Goal: Task Accomplishment & Management: Manage account settings

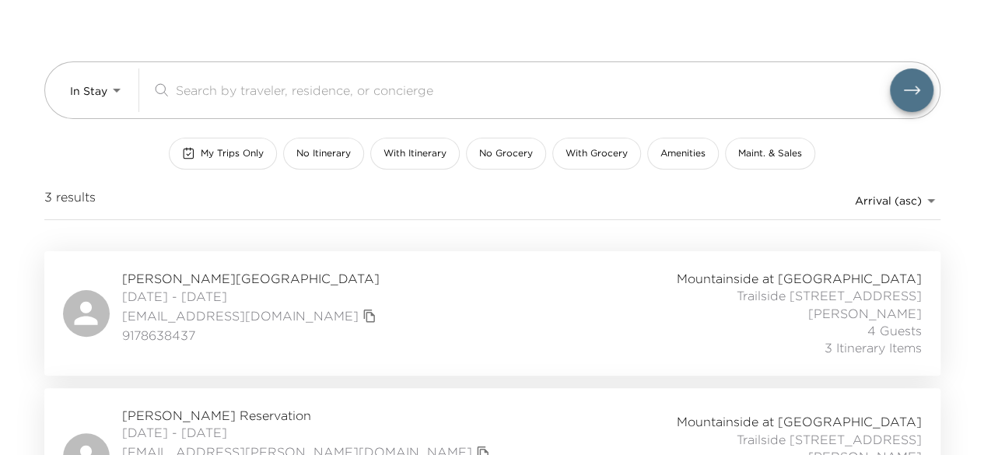
scroll to position [76, 0]
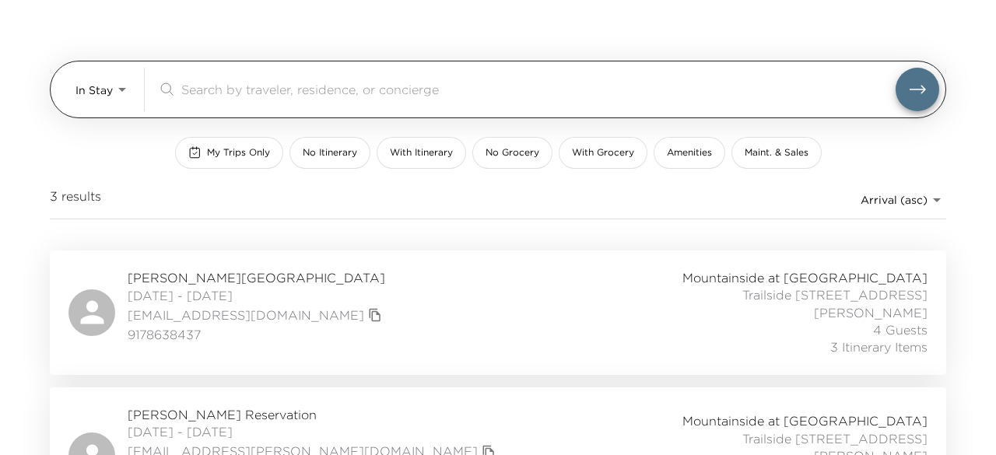
click at [113, 99] on body "Front Desk In Stay In-Stay ​ My Trips Only No Itinerary With Itinerary No Groce…" at bounding box center [498, 151] width 996 height 455
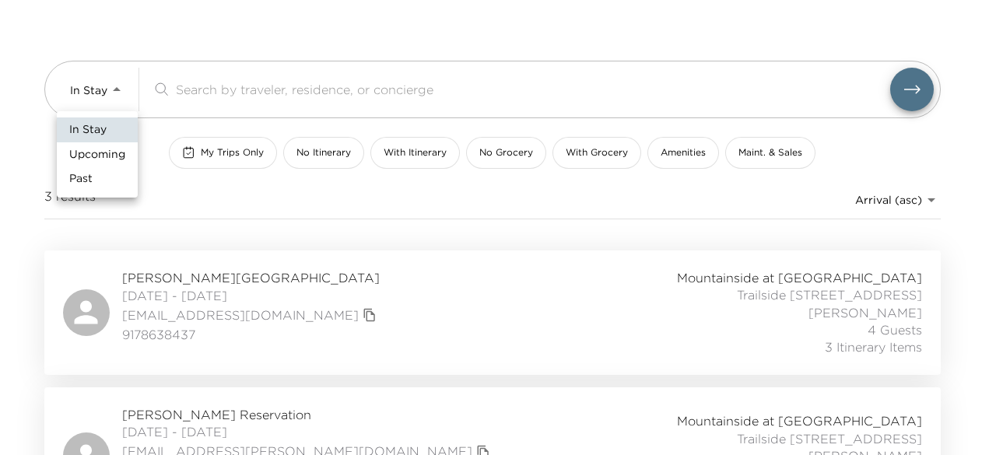
click at [119, 150] on span "Upcoming" at bounding box center [97, 155] width 56 height 16
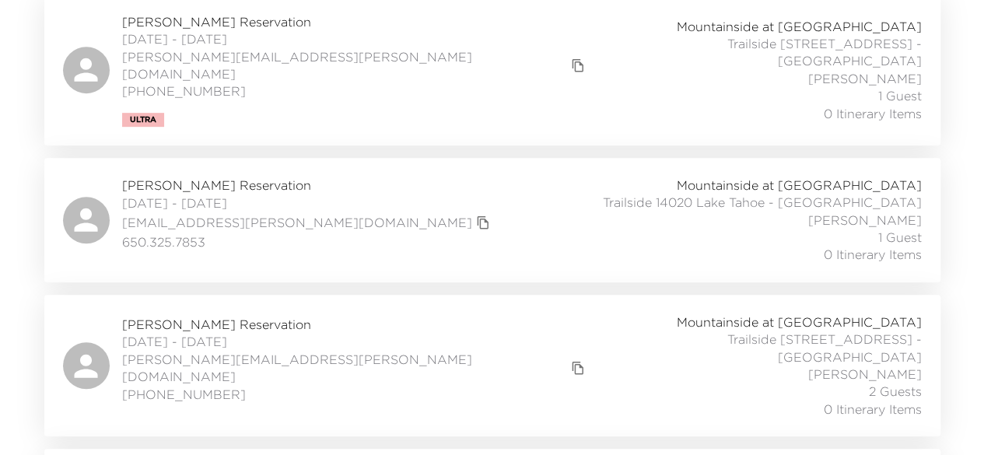
scroll to position [0, 0]
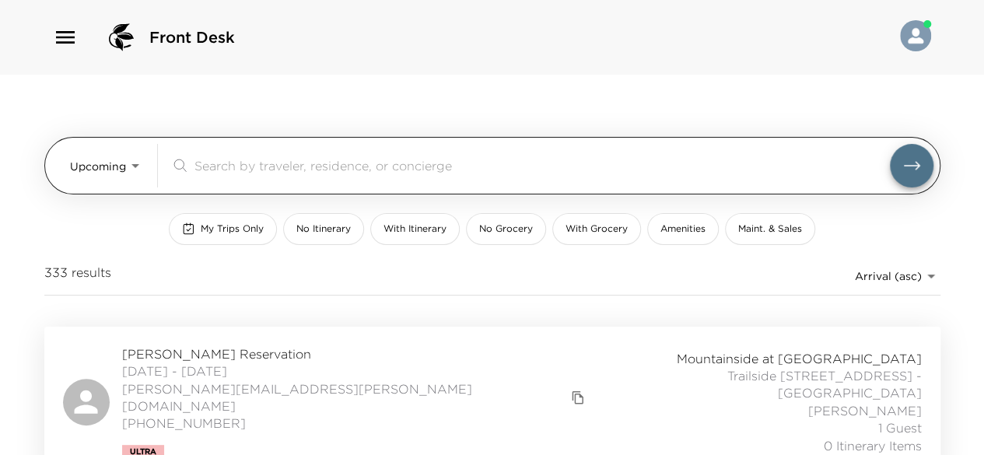
click at [124, 170] on body "Front Desk Upcoming Upcoming ​ My Trips Only No Itinerary With Itinerary No Gro…" at bounding box center [492, 227] width 984 height 455
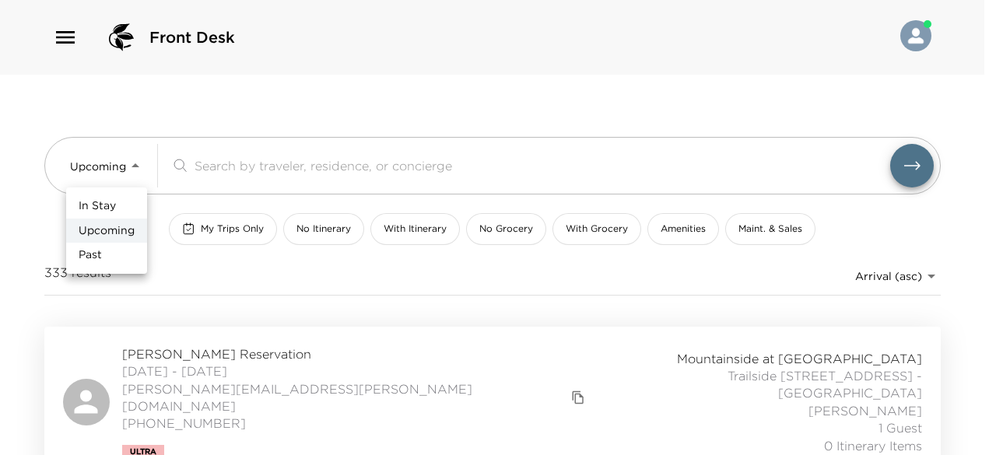
click at [120, 205] on li "In Stay" at bounding box center [106, 206] width 81 height 25
type input "In-Stay"
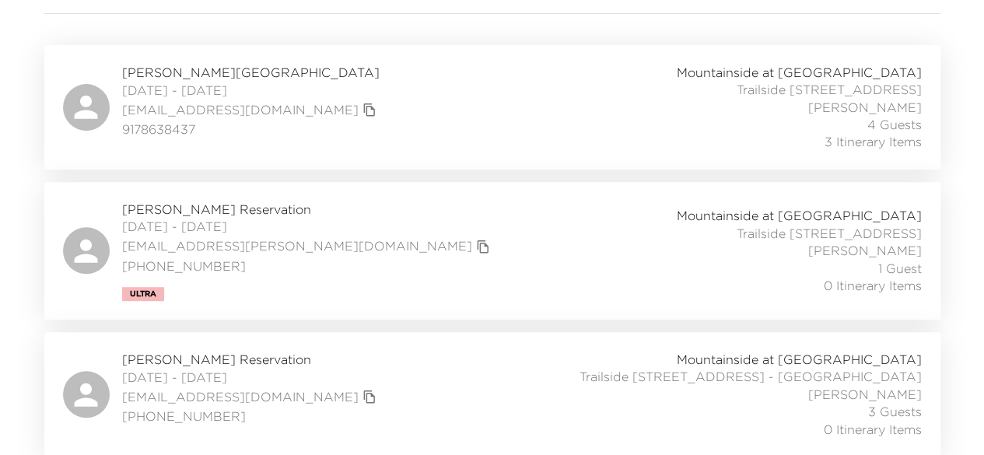
scroll to position [281, 0]
click at [187, 206] on span "Caitlin Vorlicek Reservation" at bounding box center [308, 210] width 372 height 17
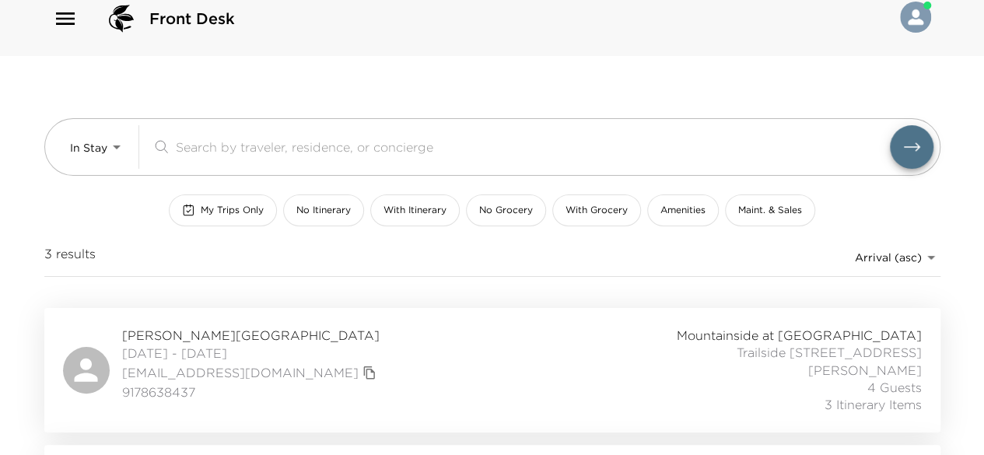
scroll to position [0, 0]
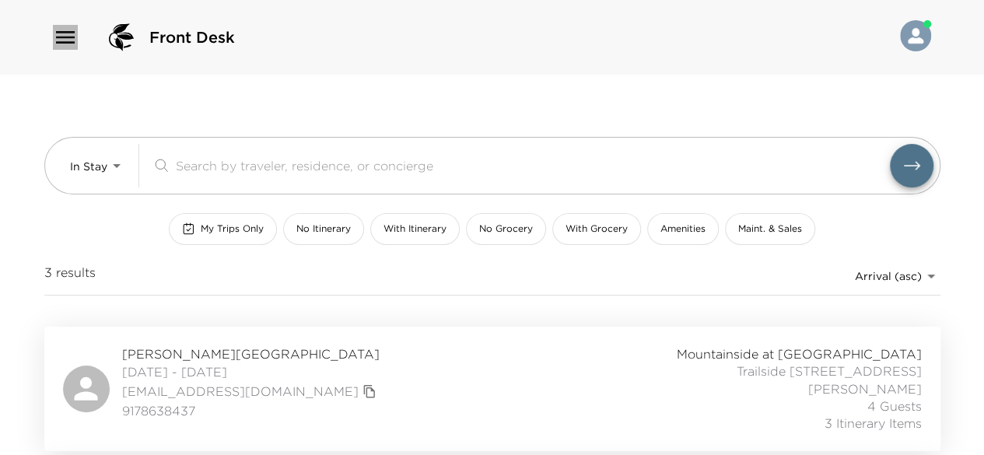
click at [58, 31] on icon "button" at bounding box center [65, 37] width 19 height 12
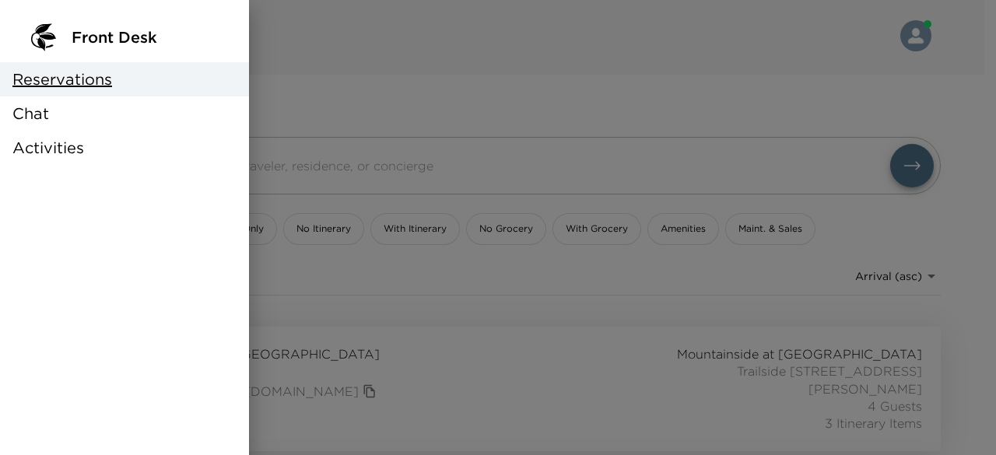
click at [59, 142] on span "Activities" at bounding box center [48, 148] width 72 height 22
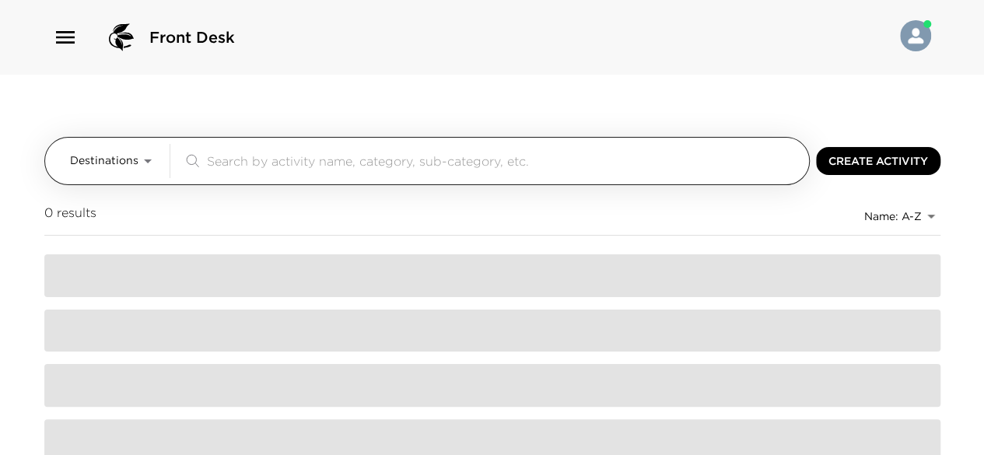
click at [267, 155] on input "search" at bounding box center [505, 161] width 596 height 18
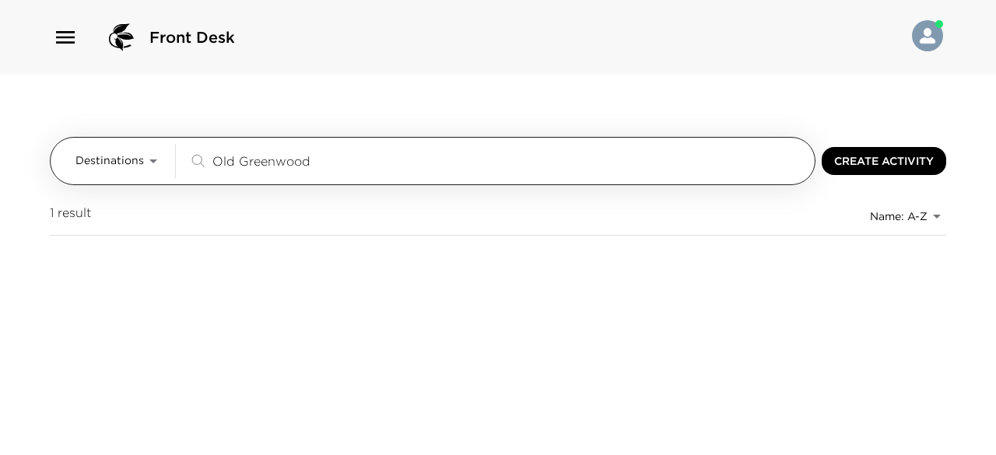
type input "Old Greenwood"
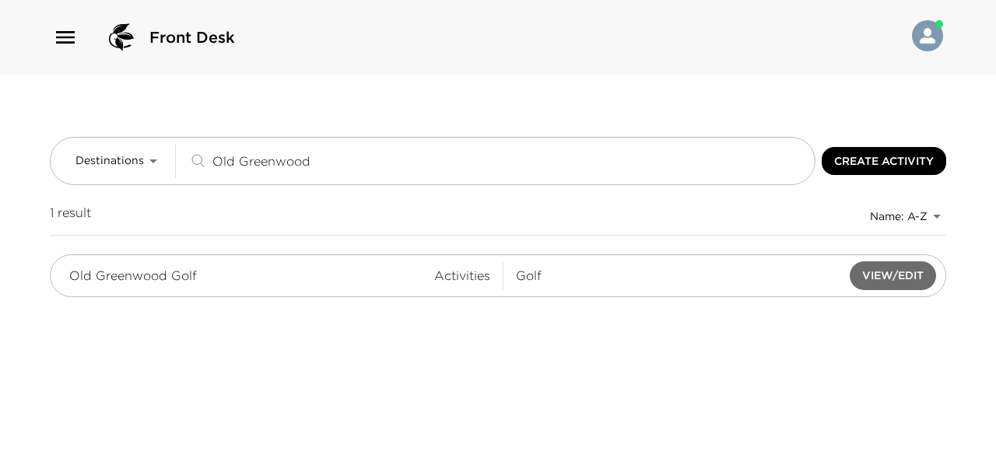
click at [876, 276] on button "View/Edit" at bounding box center [893, 275] width 86 height 29
click at [65, 37] on icon "button" at bounding box center [65, 37] width 19 height 12
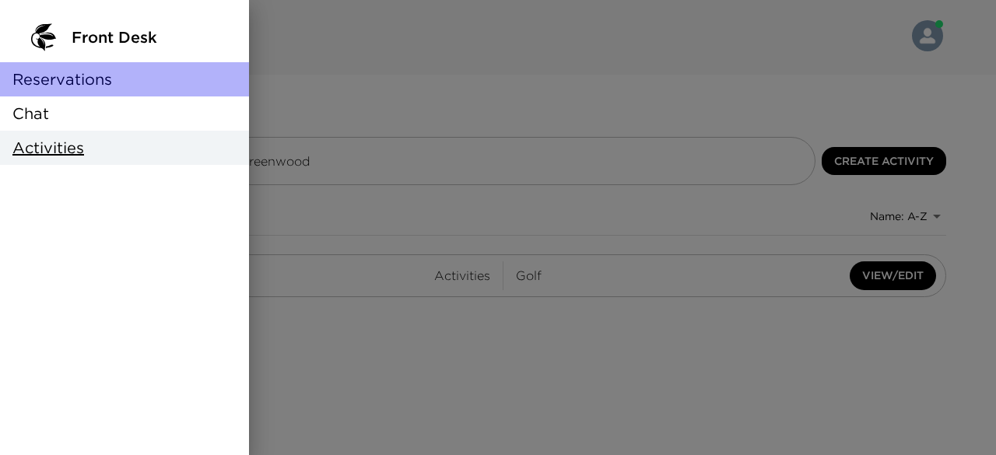
click at [64, 76] on span "Reservations" at bounding box center [62, 79] width 100 height 22
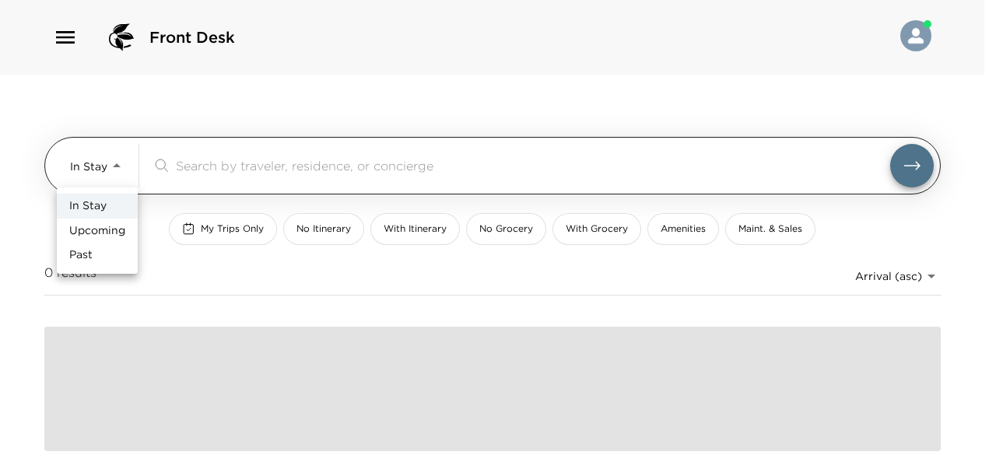
click at [114, 174] on body "Front Desk In Stay In-Stay ​ My Trips Only No Itinerary With Itinerary No Groce…" at bounding box center [498, 227] width 996 height 455
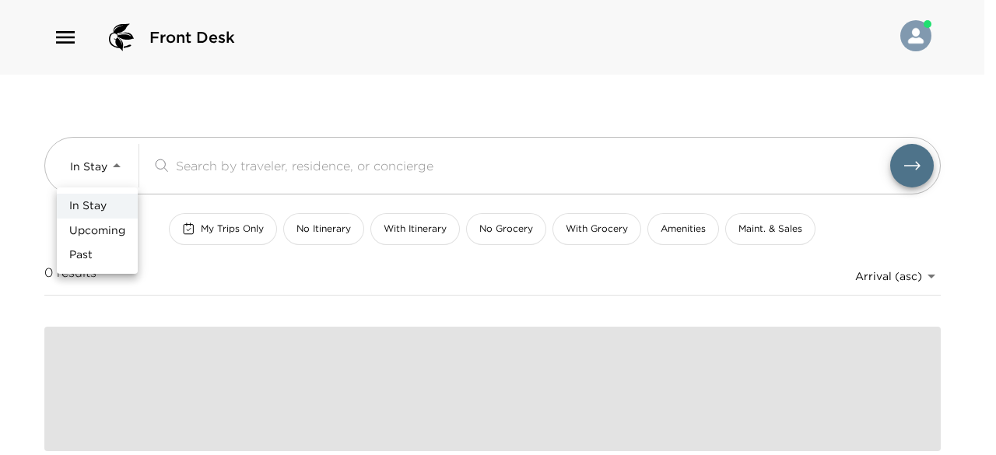
click at [112, 228] on span "Upcoming" at bounding box center [97, 231] width 56 height 16
type input "Upcoming"
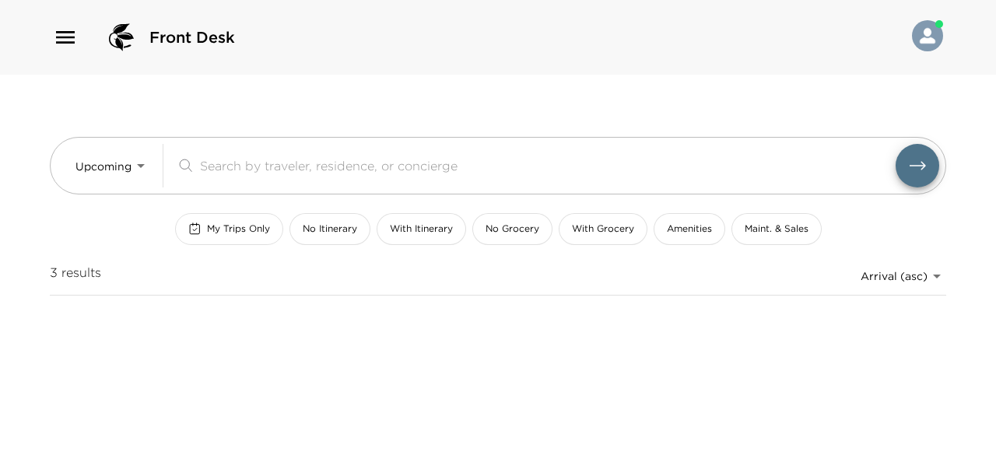
click at [230, 225] on span "My Trips Only" at bounding box center [238, 229] width 63 height 13
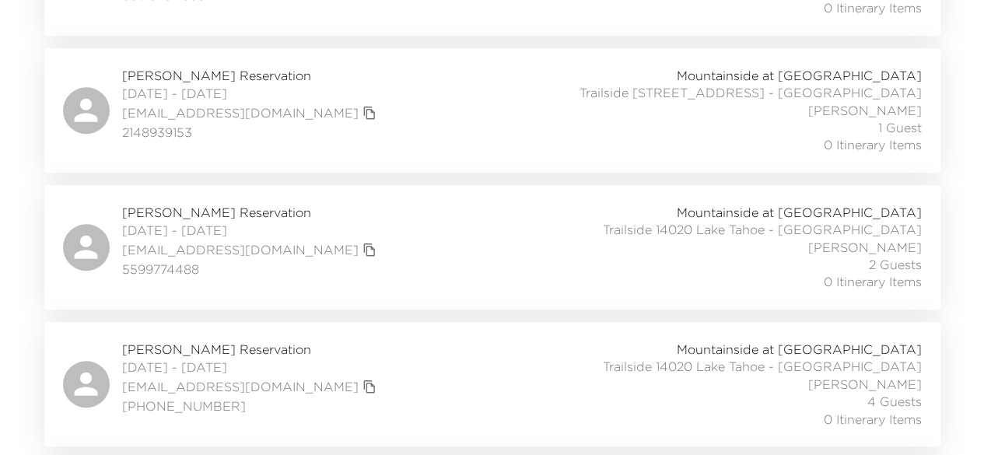
scroll to position [416, 0]
click at [238, 69] on span "Jackie Sherman Reservation" at bounding box center [251, 74] width 258 height 17
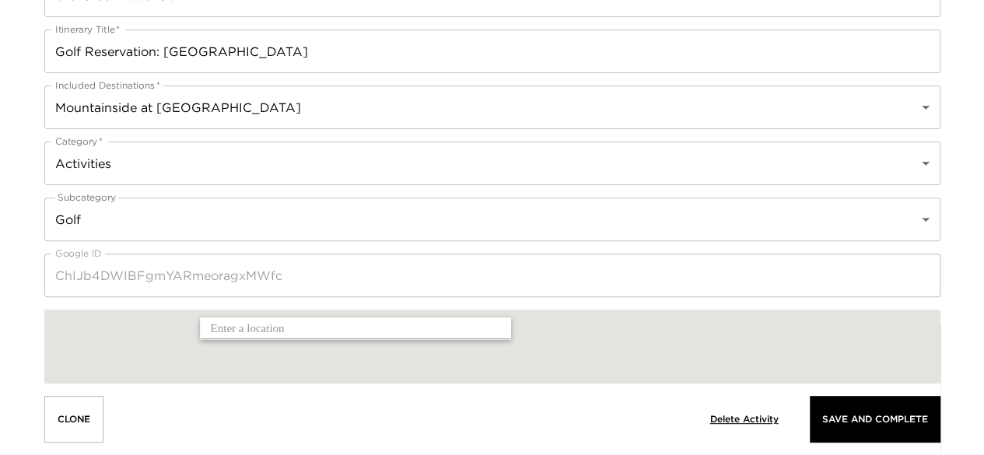
scroll to position [104, 0]
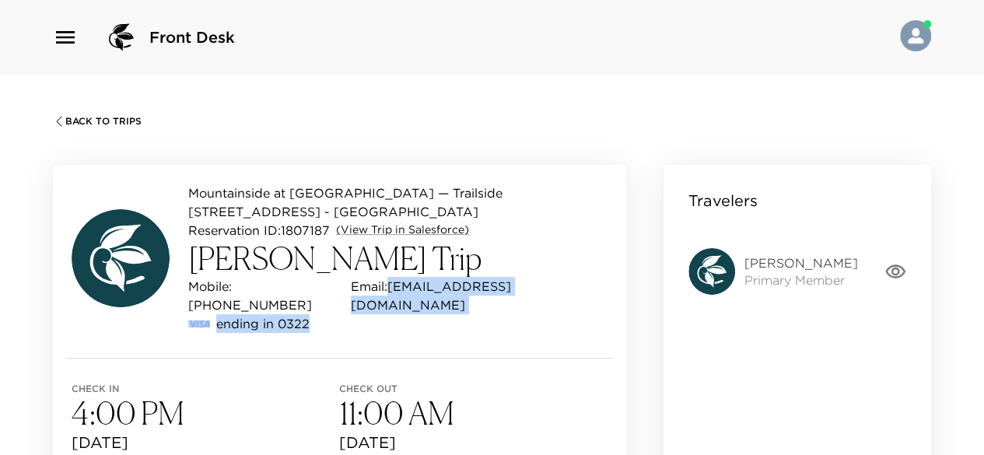
drag, startPoint x: 375, startPoint y: 265, endPoint x: 545, endPoint y: 276, distance: 170.0
click at [545, 277] on div "Mobile: [PHONE_NUMBER] Email: [EMAIL_ADDRESS][DOMAIN_NAME]" at bounding box center [397, 295] width 419 height 37
copy p "[EMAIL_ADDRESS][DOMAIN_NAME]"
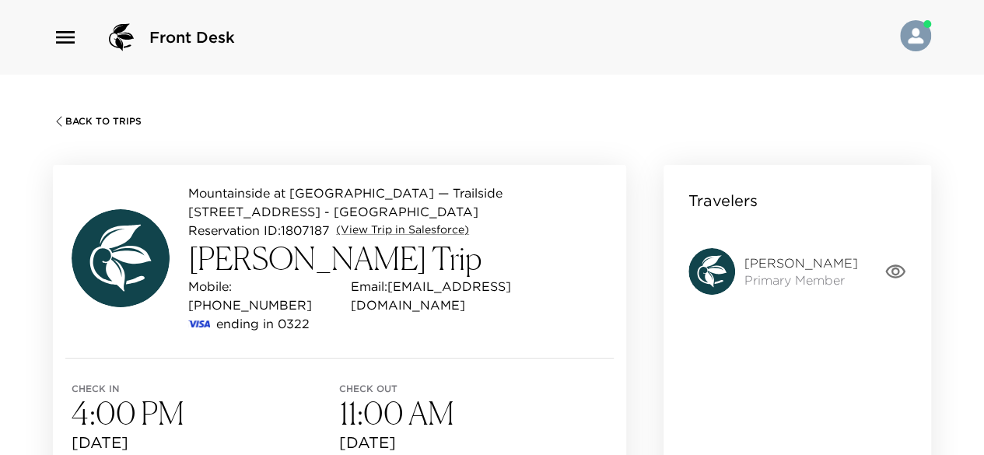
click at [513, 395] on h3 "11:00 AM" at bounding box center [473, 413] width 268 height 37
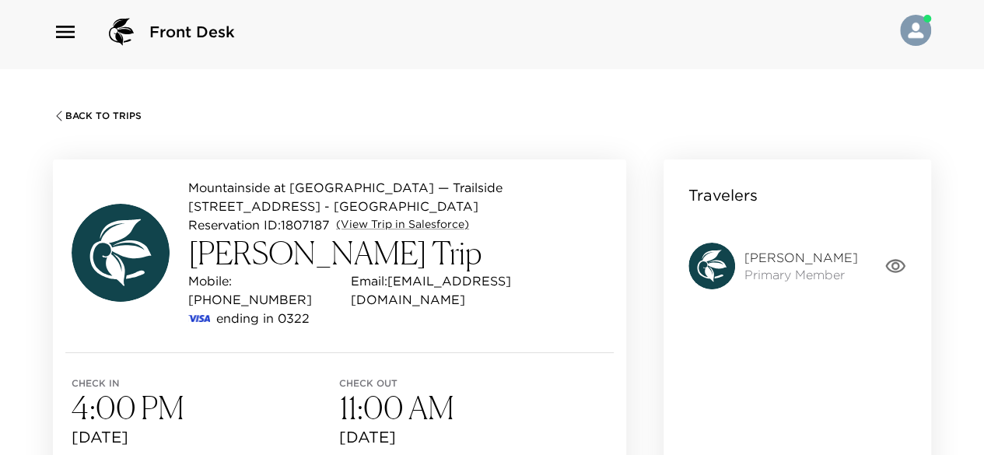
scroll to position [6, 0]
